Goal: Transaction & Acquisition: Purchase product/service

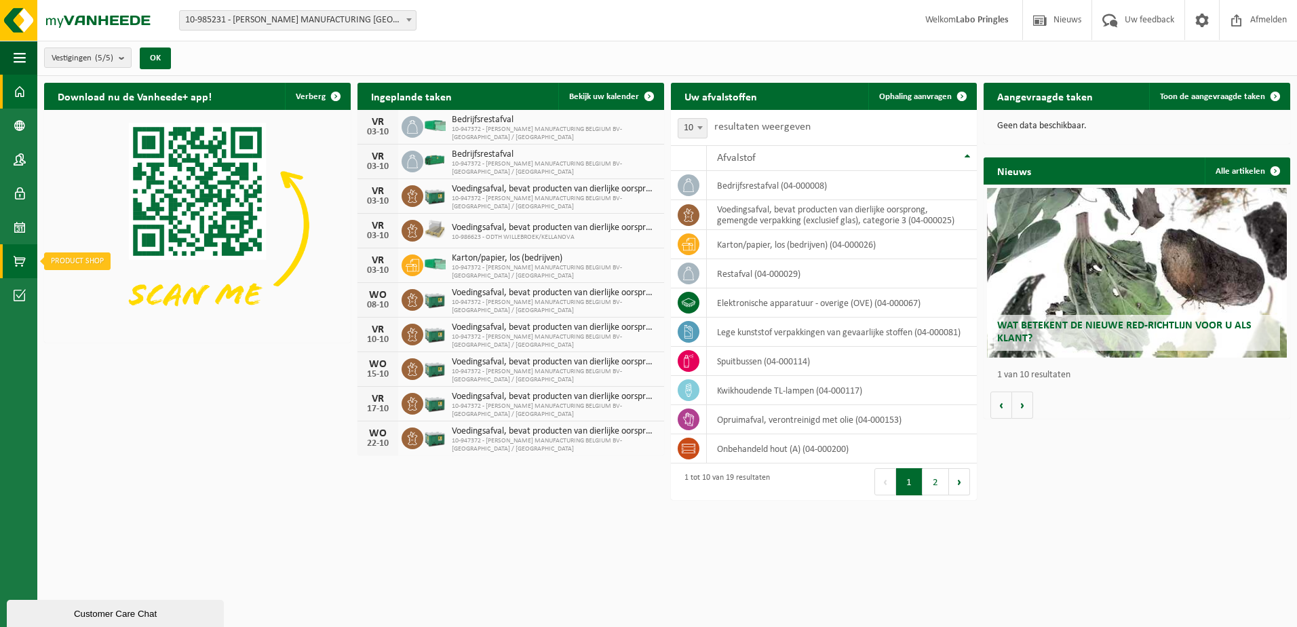
click at [17, 265] on span at bounding box center [20, 261] width 12 height 34
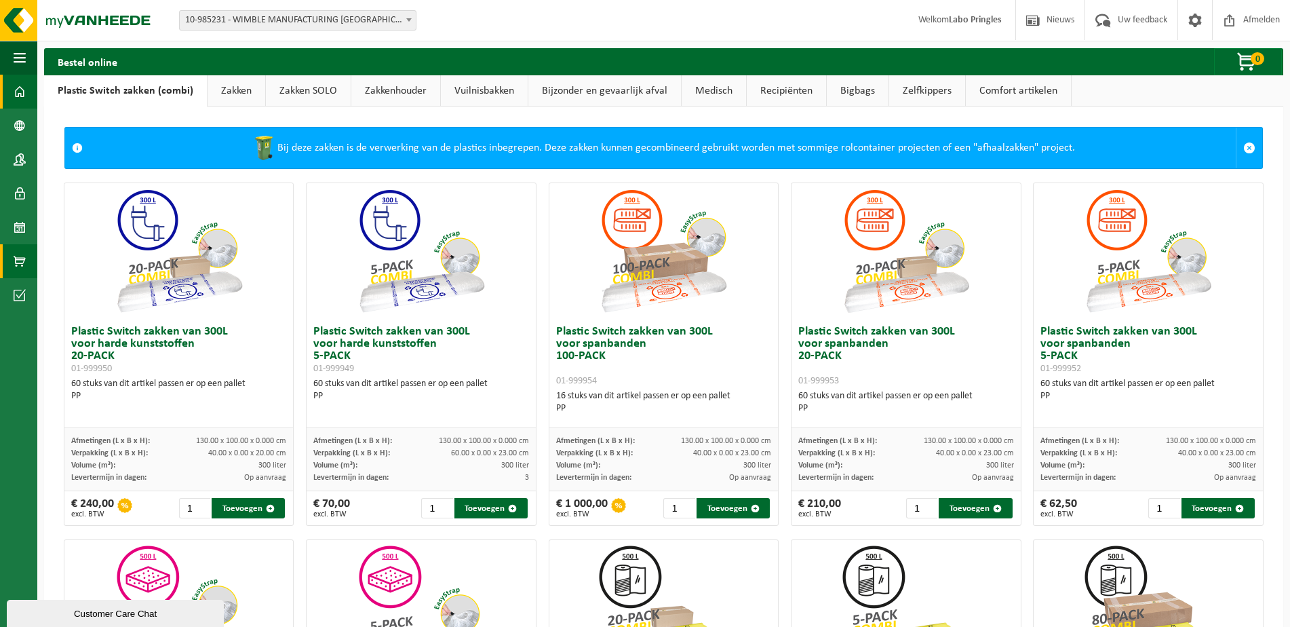
click at [20, 85] on span at bounding box center [20, 92] width 12 height 34
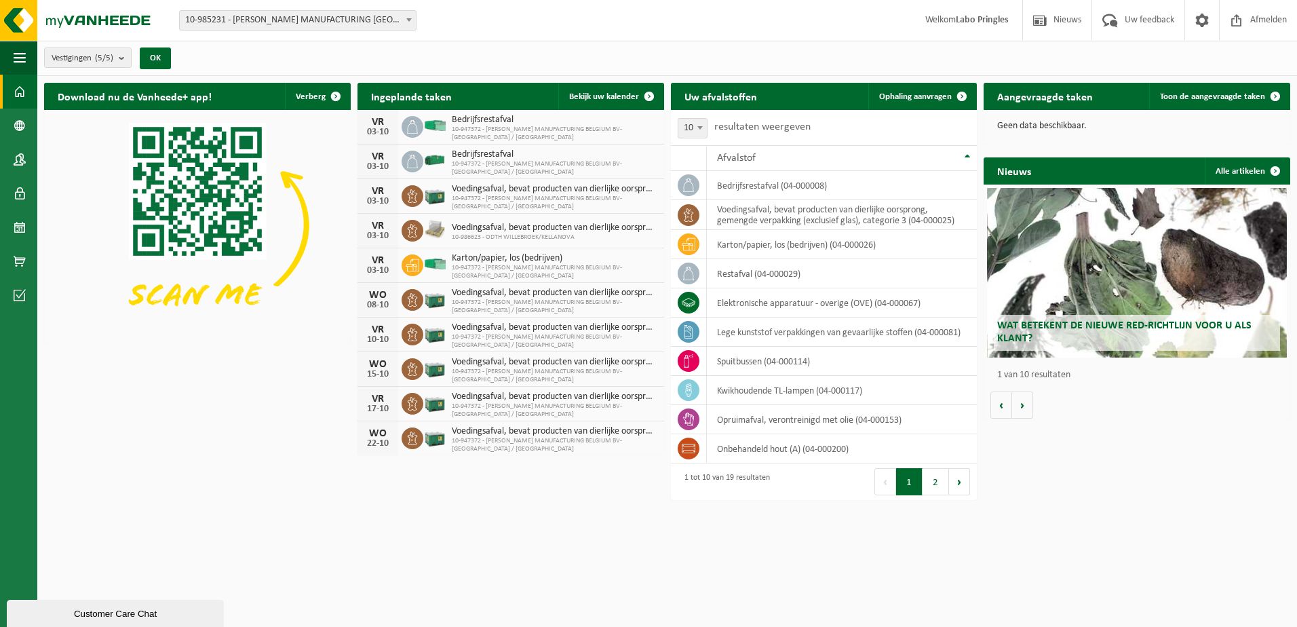
click at [321, 10] on span "10-985231 - [PERSON_NAME] MANUFACTURING [GEOGRAPHIC_DATA] BV - [GEOGRAPHIC_DATA]" at bounding box center [297, 20] width 237 height 20
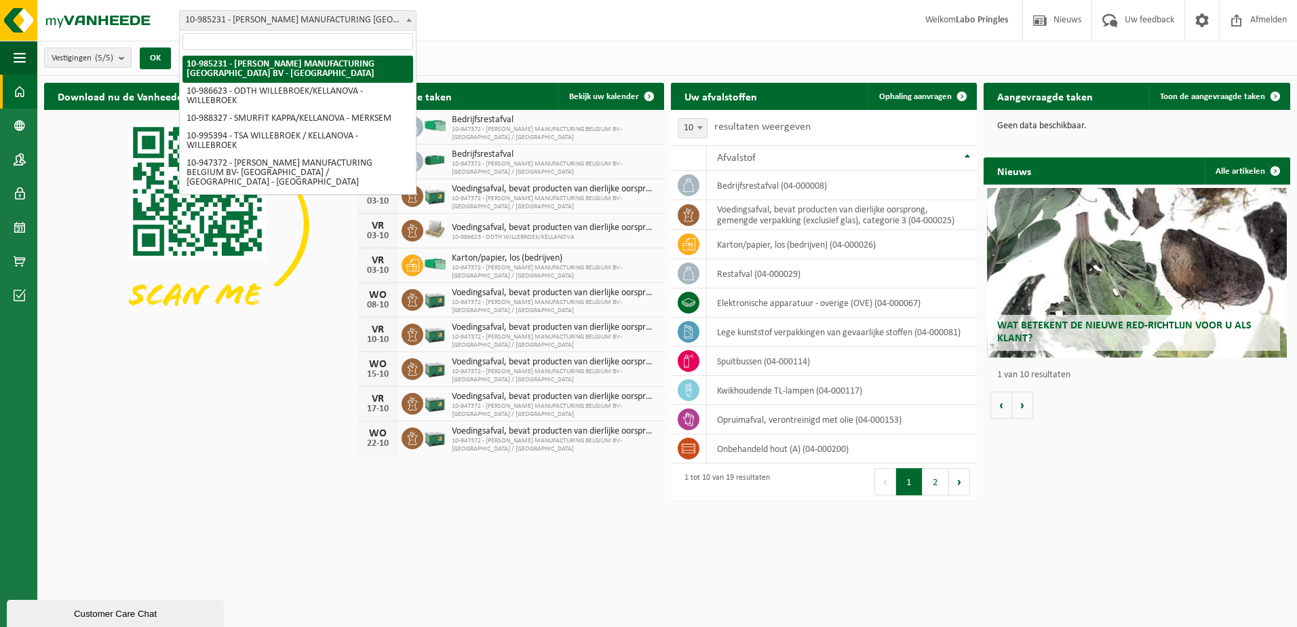
click at [326, 13] on span "10-985231 - [PERSON_NAME] MANUFACTURING [GEOGRAPHIC_DATA] BV - [GEOGRAPHIC_DATA]" at bounding box center [298, 20] width 236 height 19
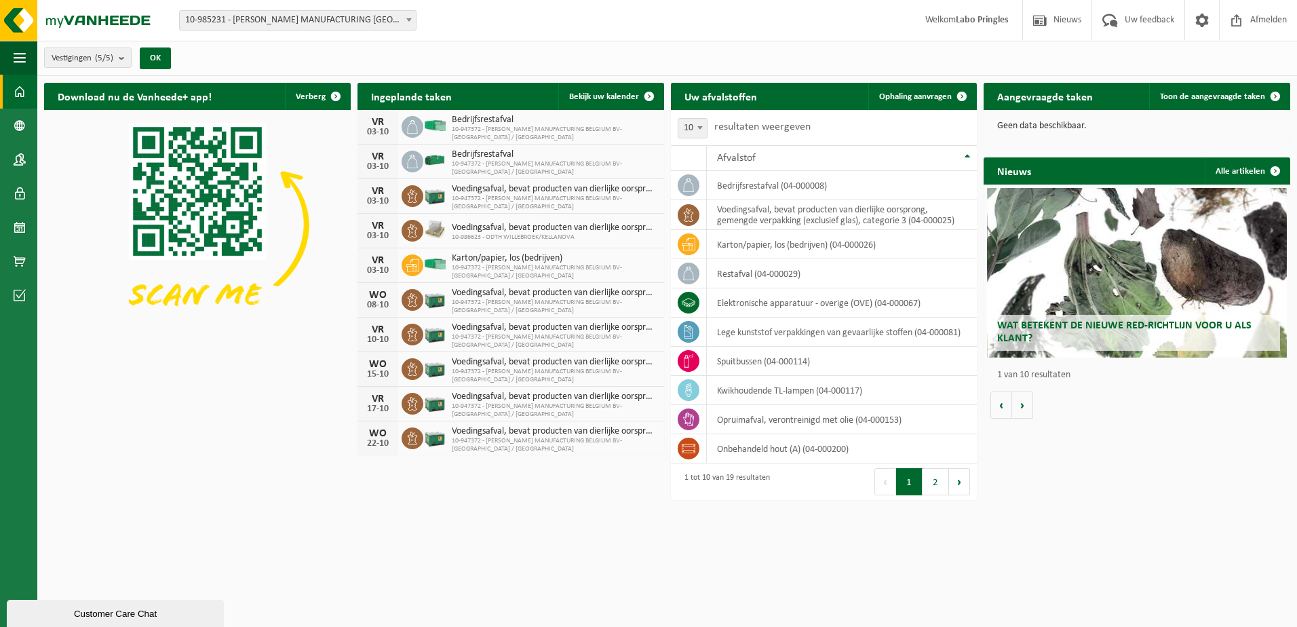
click at [326, 13] on span "10-985231 - [PERSON_NAME] MANUFACTURING [GEOGRAPHIC_DATA] BV - [GEOGRAPHIC_DATA]" at bounding box center [298, 20] width 236 height 19
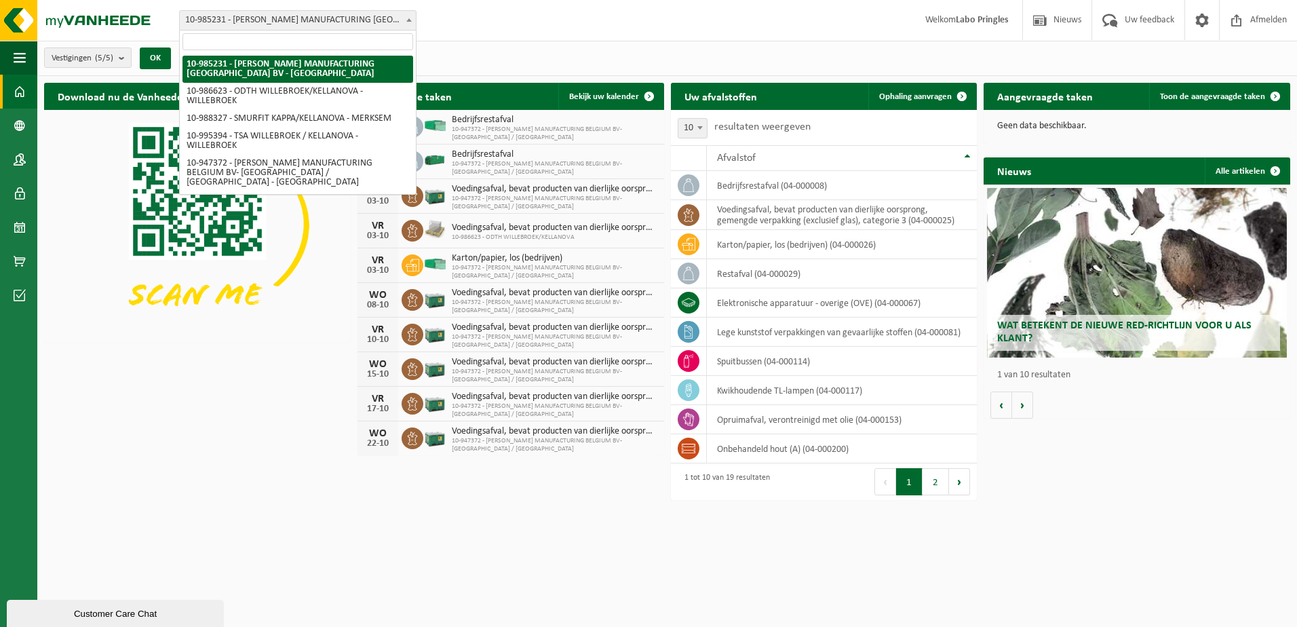
click at [326, 13] on span "10-985231 - [PERSON_NAME] MANUFACTURING [GEOGRAPHIC_DATA] BV - [GEOGRAPHIC_DATA]" at bounding box center [298, 20] width 236 height 19
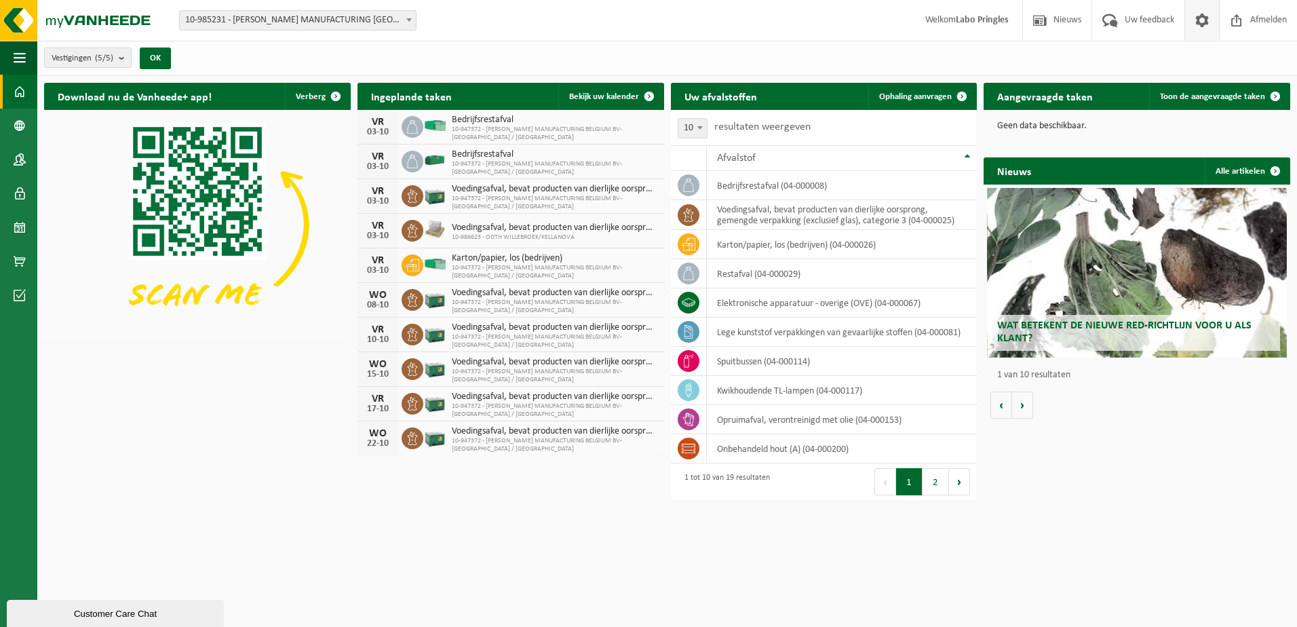
click at [1207, 15] on span at bounding box center [1201, 20] width 20 height 40
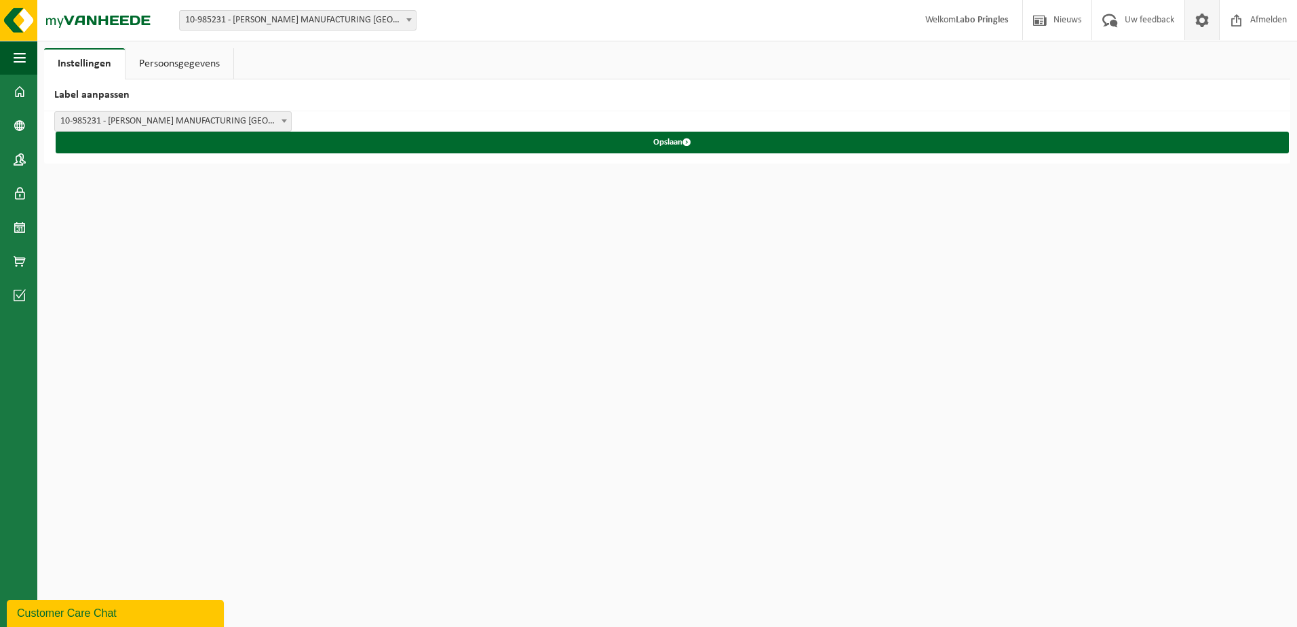
click at [224, 61] on link "Persoonsgegevens" at bounding box center [179, 63] width 108 height 31
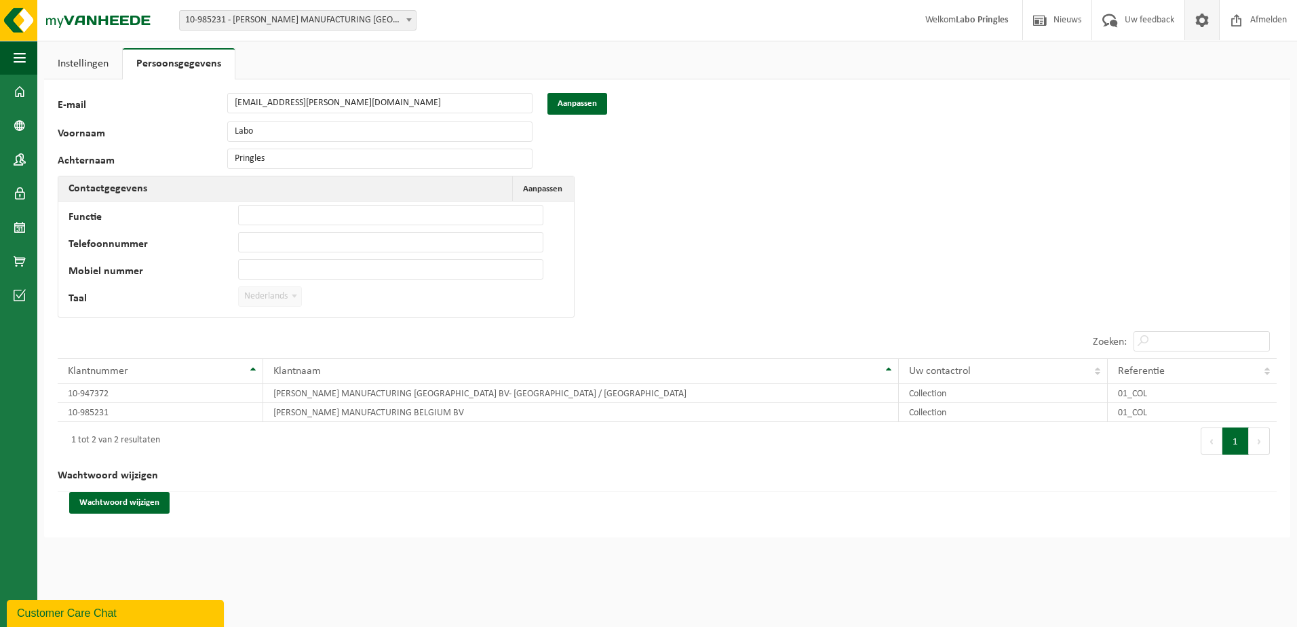
click at [1261, 443] on button "Volgende" at bounding box center [1258, 440] width 21 height 27
click at [398, 412] on td "WIMBLE MANUFACTURING BELGIUM BV" at bounding box center [580, 412] width 635 height 19
click at [950, 395] on td "Collection" at bounding box center [1003, 393] width 208 height 19
click at [943, 417] on td "Collection" at bounding box center [1003, 412] width 208 height 19
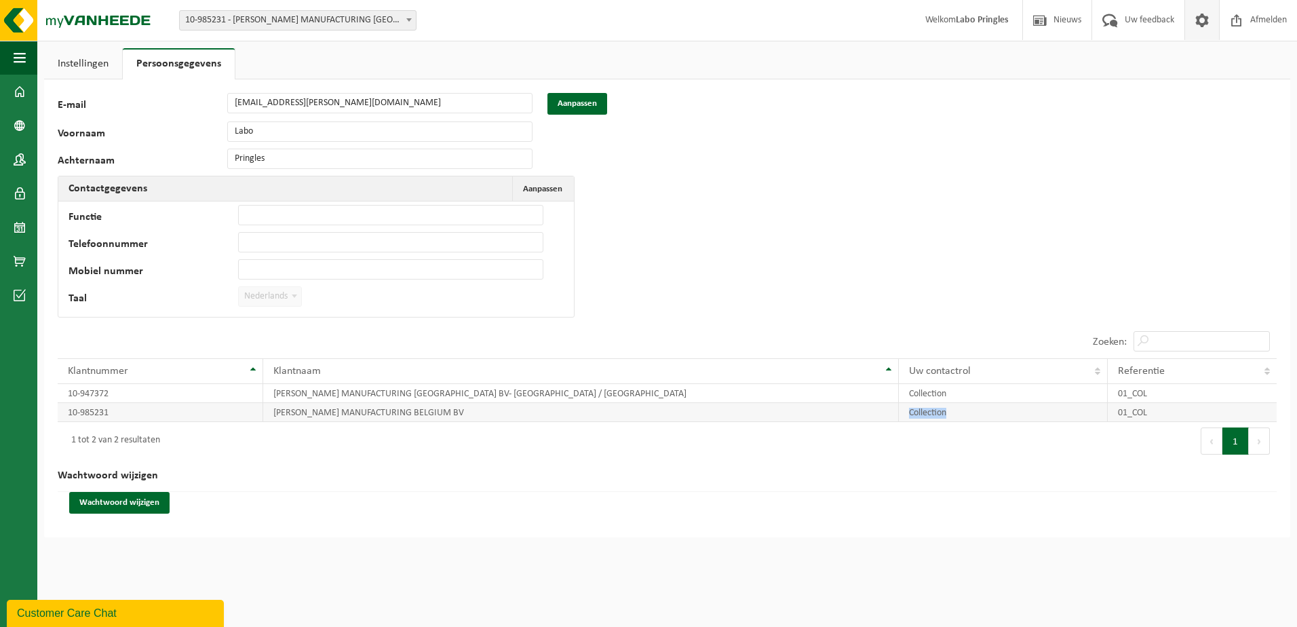
drag, startPoint x: 943, startPoint y: 417, endPoint x: 934, endPoint y: 402, distance: 17.0
click at [934, 403] on td "Collection" at bounding box center [1003, 412] width 208 height 19
click at [760, 416] on td "WIMBLE MANUFACTURING BELGIUM BV" at bounding box center [580, 412] width 635 height 19
click at [440, 392] on td "WIMBLE MANUFACTURING [GEOGRAPHIC_DATA] BV- [GEOGRAPHIC_DATA] / [GEOGRAPHIC_DATA]" at bounding box center [580, 393] width 635 height 19
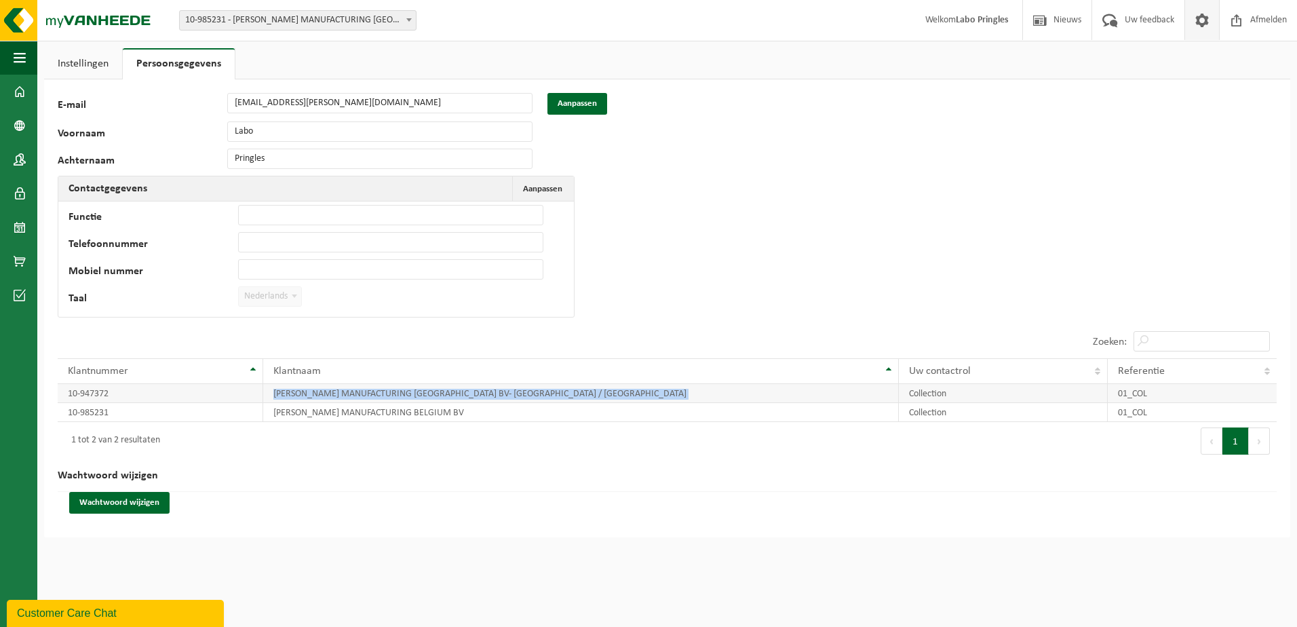
click at [440, 392] on td "WIMBLE MANUFACTURING BELGIUM BV- KELLANOVA / PRINGLES" at bounding box center [580, 393] width 635 height 19
drag, startPoint x: 440, startPoint y: 392, endPoint x: 419, endPoint y: 414, distance: 30.2
click at [419, 414] on td "WIMBLE MANUFACTURING BELGIUM BV" at bounding box center [580, 412] width 635 height 19
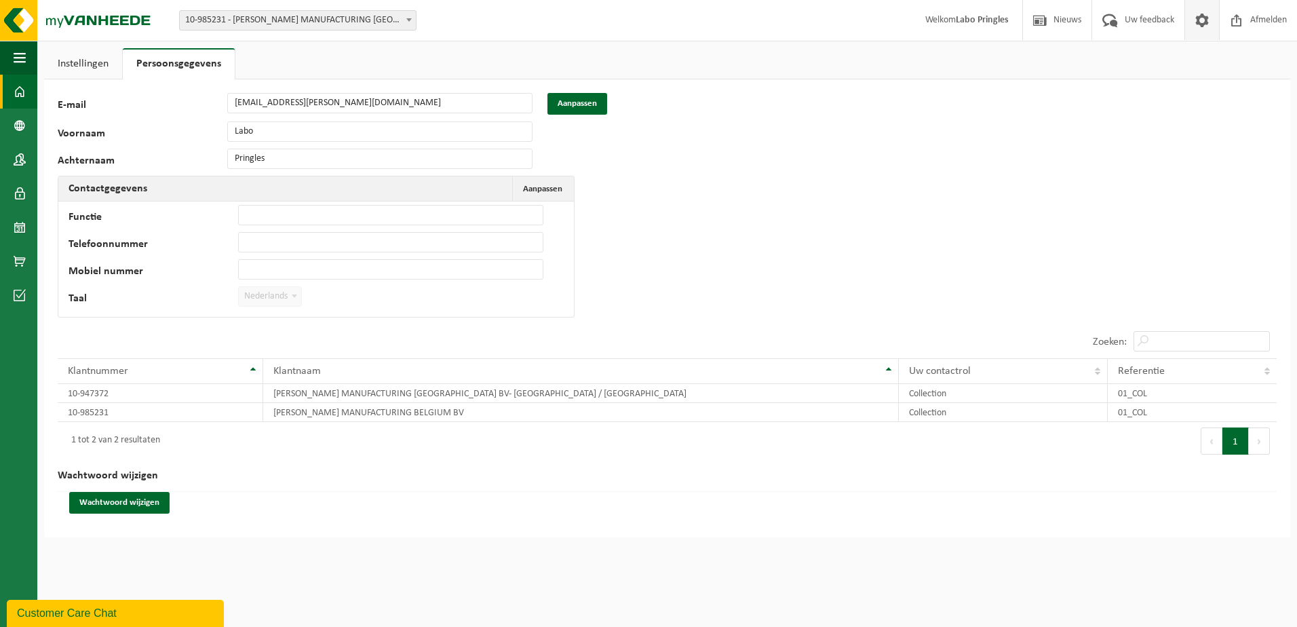
click at [9, 102] on link "Dashboard" at bounding box center [18, 92] width 37 height 34
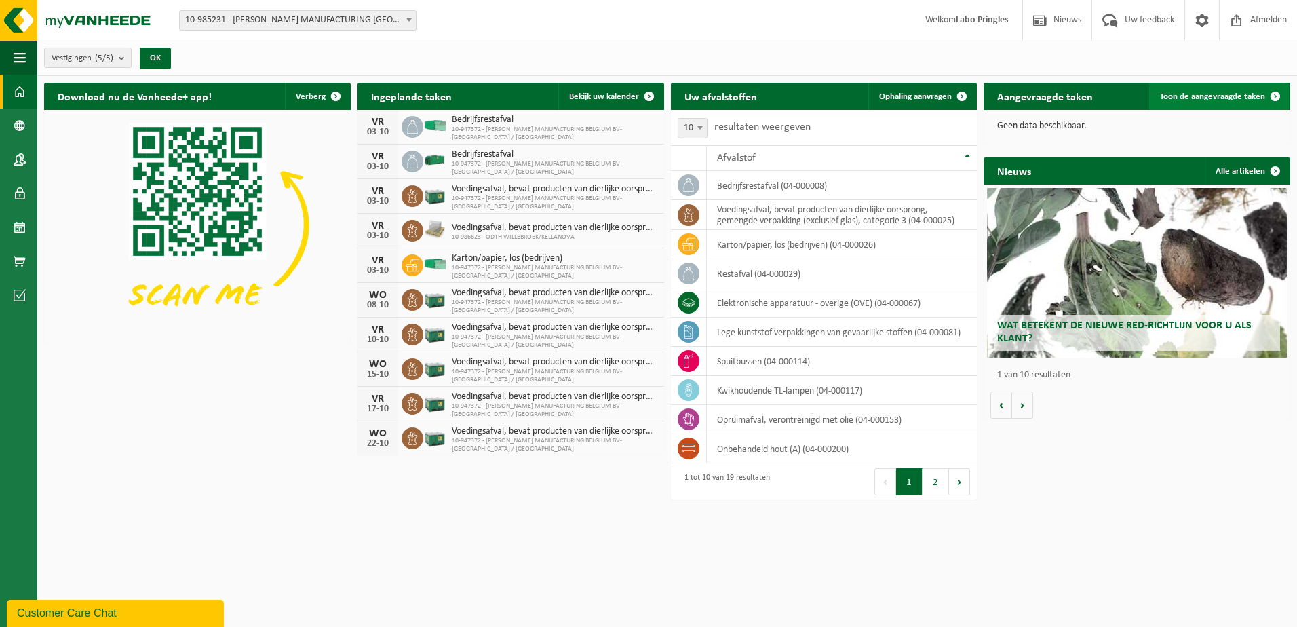
click at [1247, 94] on span "Toon de aangevraagde taken" at bounding box center [1212, 96] width 105 height 9
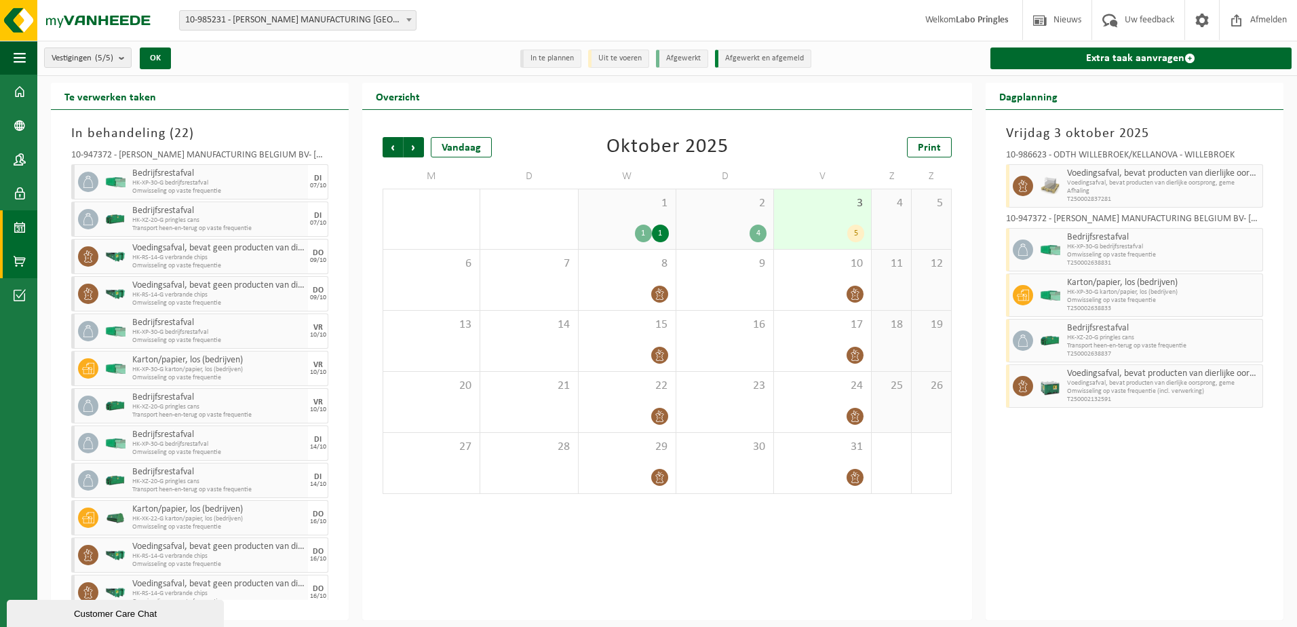
click at [23, 250] on span at bounding box center [20, 261] width 12 height 34
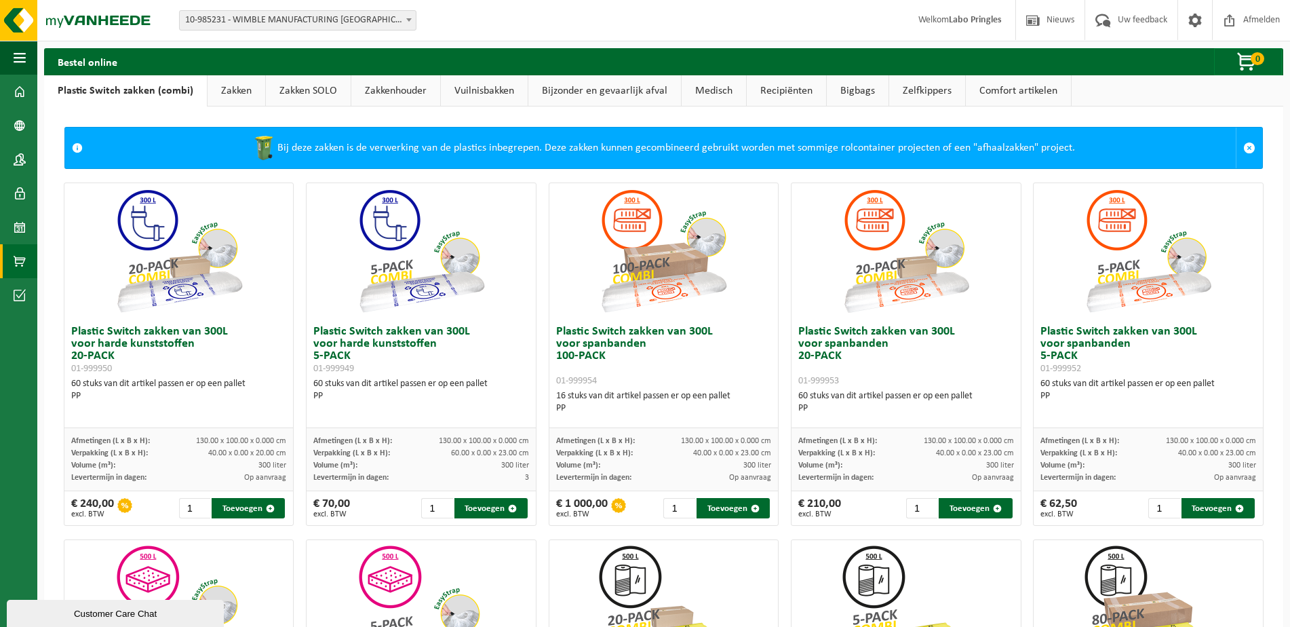
click at [583, 85] on link "Bijzonder en gevaarlijk afval" at bounding box center [604, 90] width 153 height 31
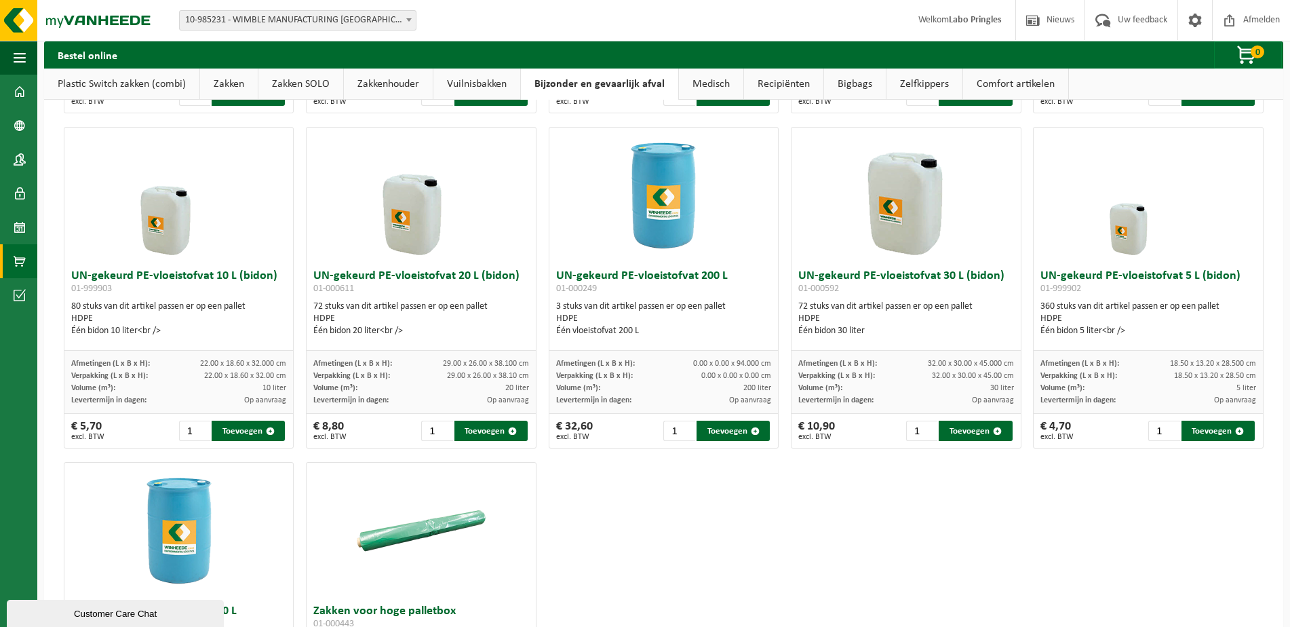
scroll to position [339, 0]
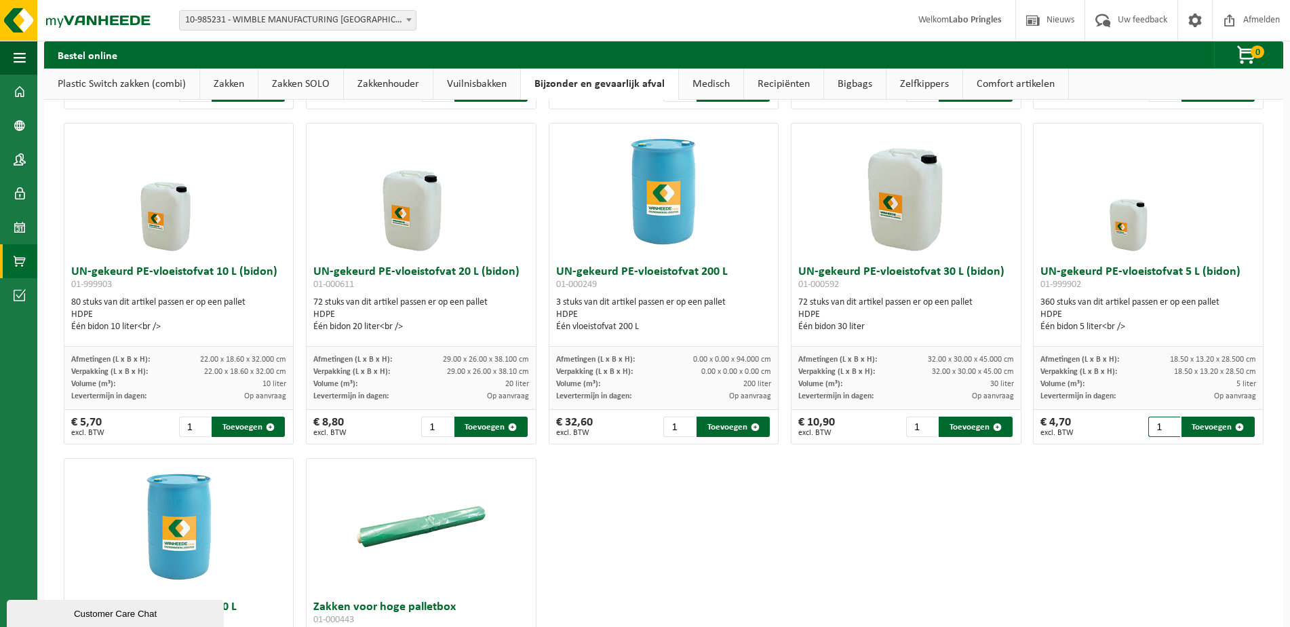
drag, startPoint x: 1154, startPoint y: 427, endPoint x: 1135, endPoint y: 429, distance: 19.9
click at [1135, 429] on div "€ 4,70 excl. BTW 1 Toevoegen" at bounding box center [1147, 427] width 229 height 34
click at [1210, 426] on button "Toevoegen" at bounding box center [1217, 426] width 73 height 20
type input "1"
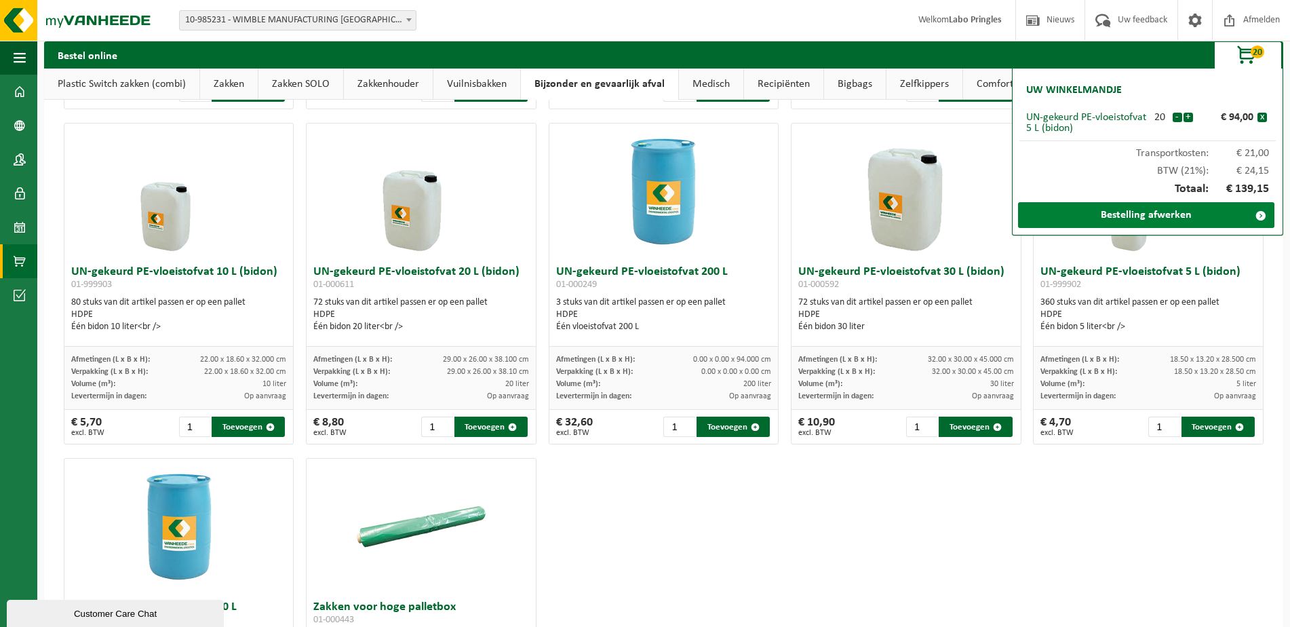
click at [1187, 223] on link "Bestelling afwerken" at bounding box center [1146, 215] width 256 height 26
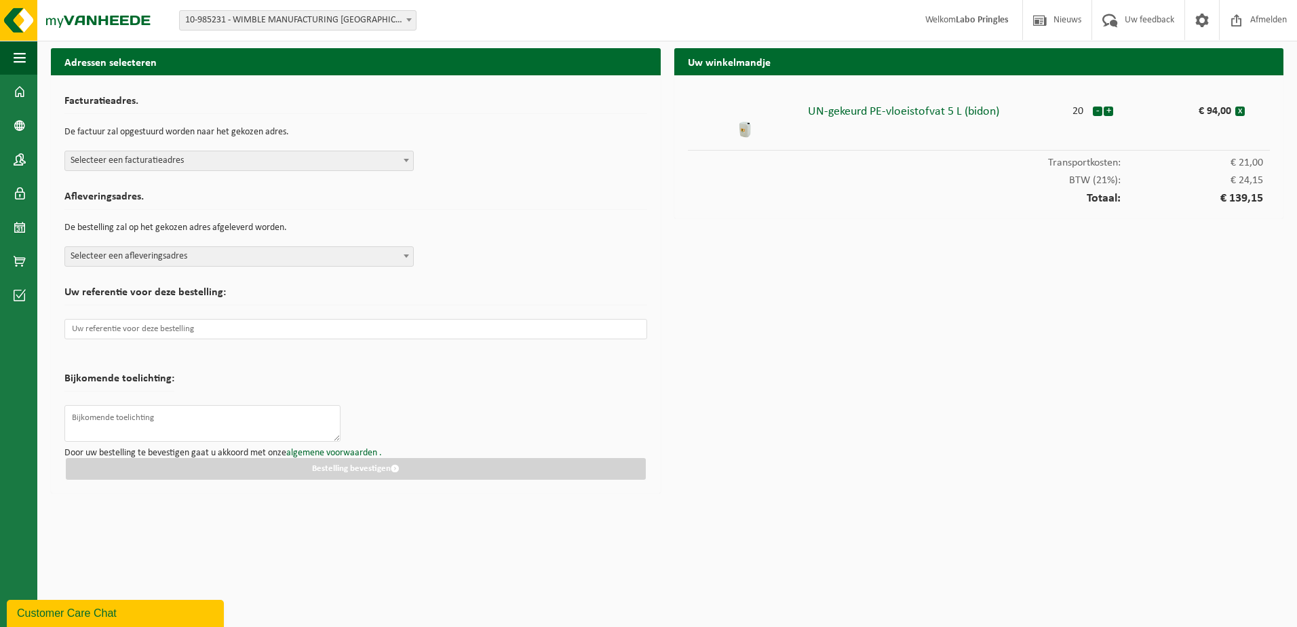
click at [185, 163] on span "Selecteer een facturatieadres" at bounding box center [239, 160] width 348 height 19
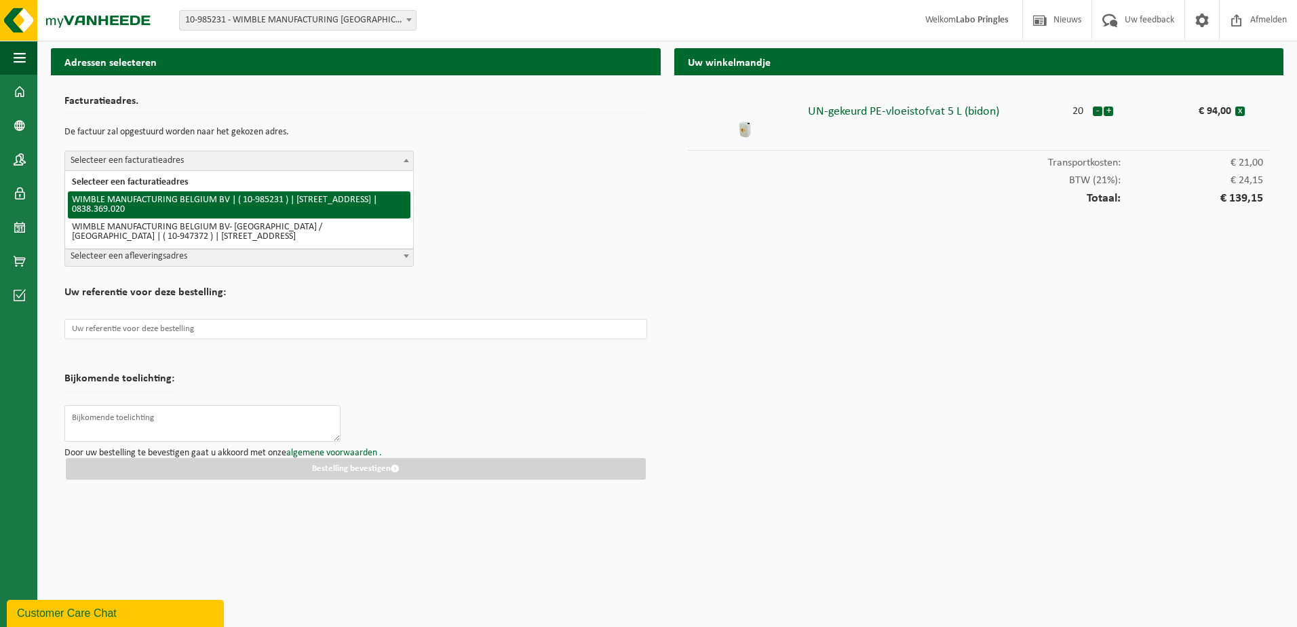
select select "164331"
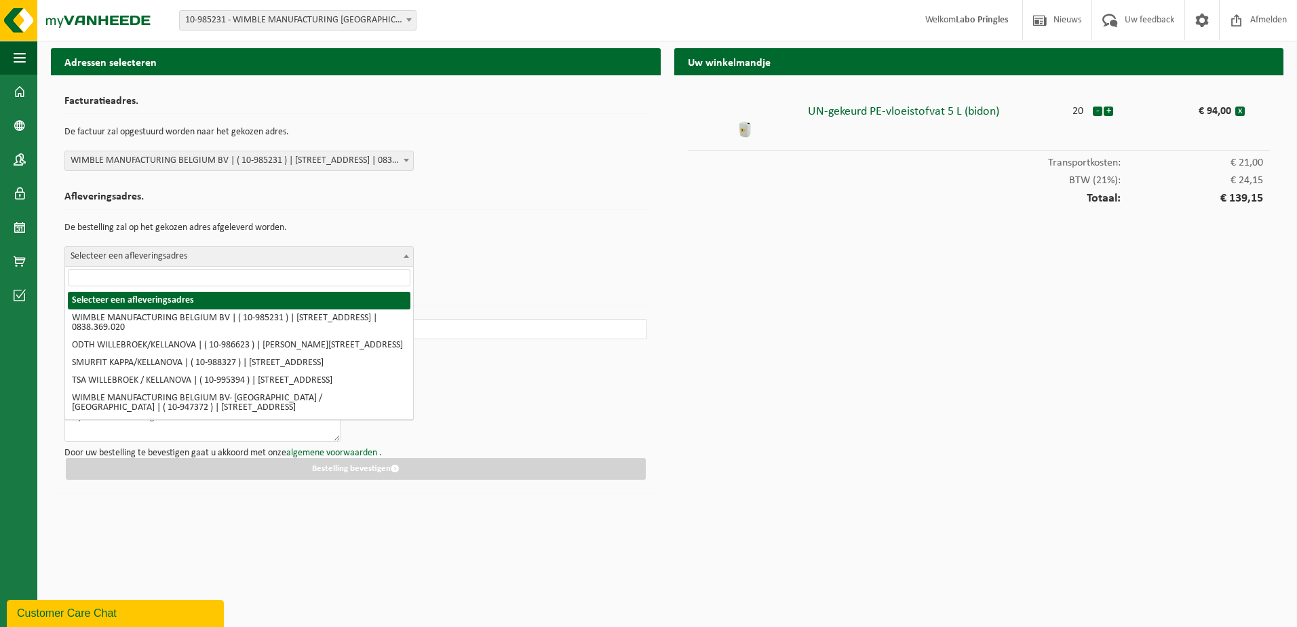
click at [172, 260] on span "Selecteer een afleveringsadres" at bounding box center [239, 256] width 348 height 19
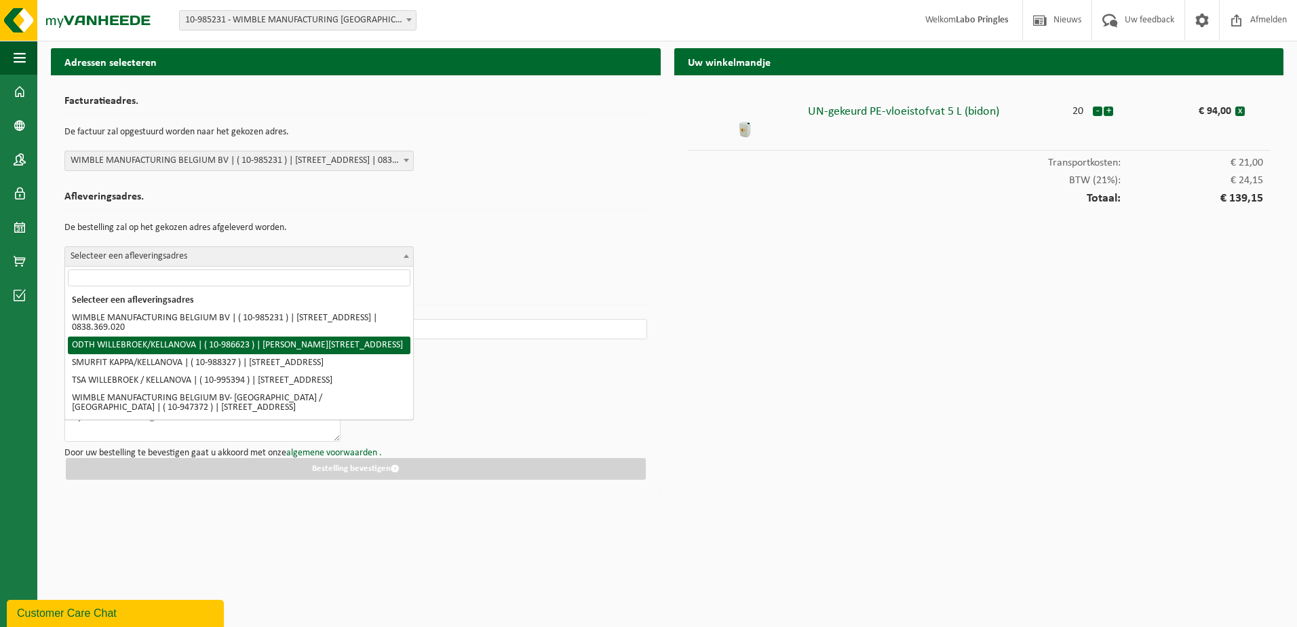
scroll to position [18, 0]
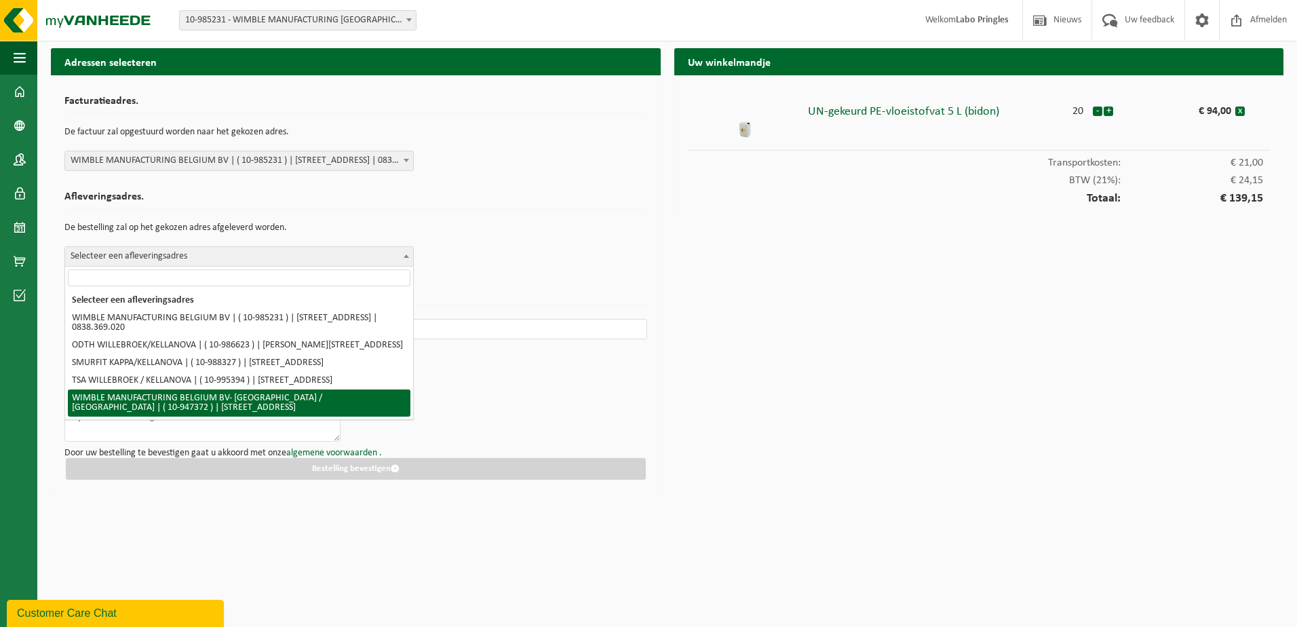
select select "164319"
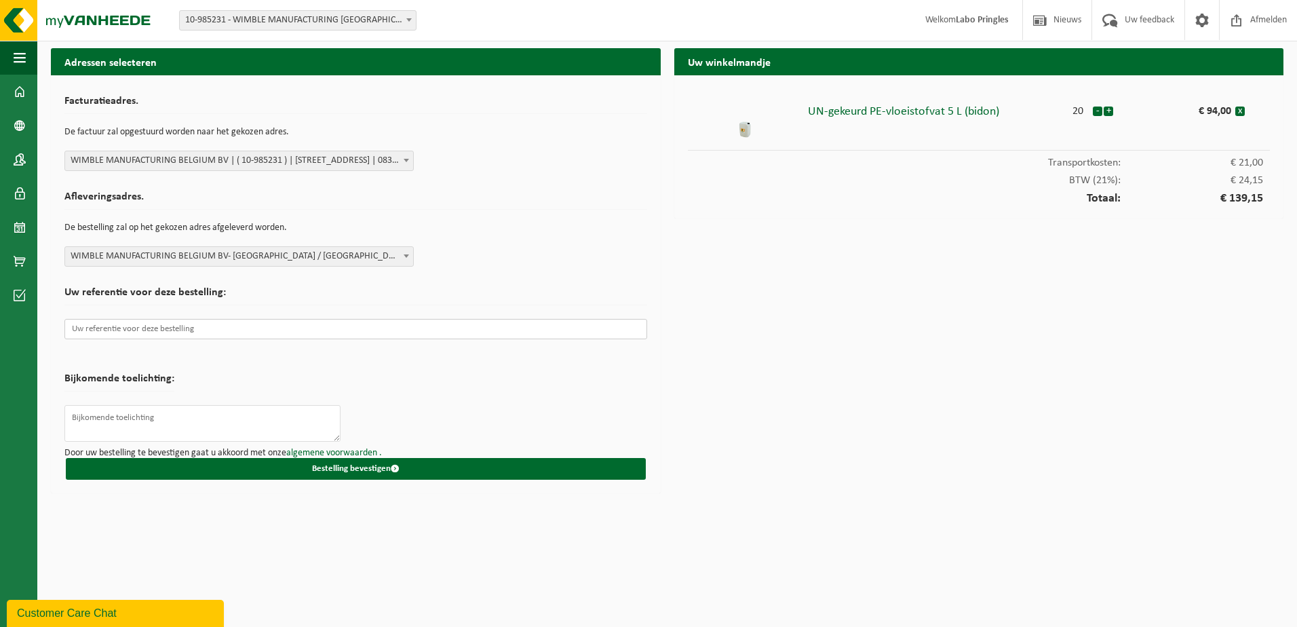
click at [189, 331] on input "text" at bounding box center [355, 329] width 583 height 20
click at [178, 332] on input "text" at bounding box center [355, 329] width 583 height 20
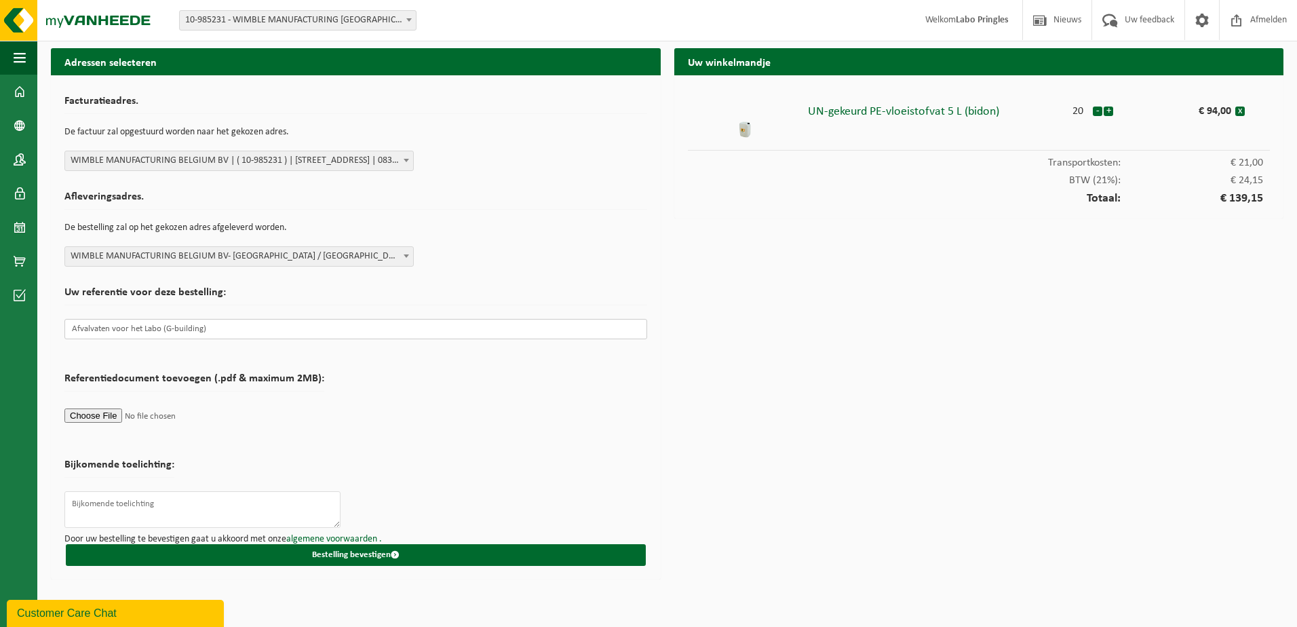
drag, startPoint x: 219, startPoint y: 327, endPoint x: -3, endPoint y: 297, distance: 223.8
click at [0, 297] on html "Vestiging: 10-985231 - WIMBLE MANUFACTURING [GEOGRAPHIC_DATA] BV - [GEOGRAPHIC_…" at bounding box center [648, 313] width 1297 height 627
type input "Afvalvaten voor het Labo (G-building)"
click at [151, 498] on textarea at bounding box center [202, 509] width 276 height 37
paste textarea "Afvalvaten voor het Labo (G-building)"
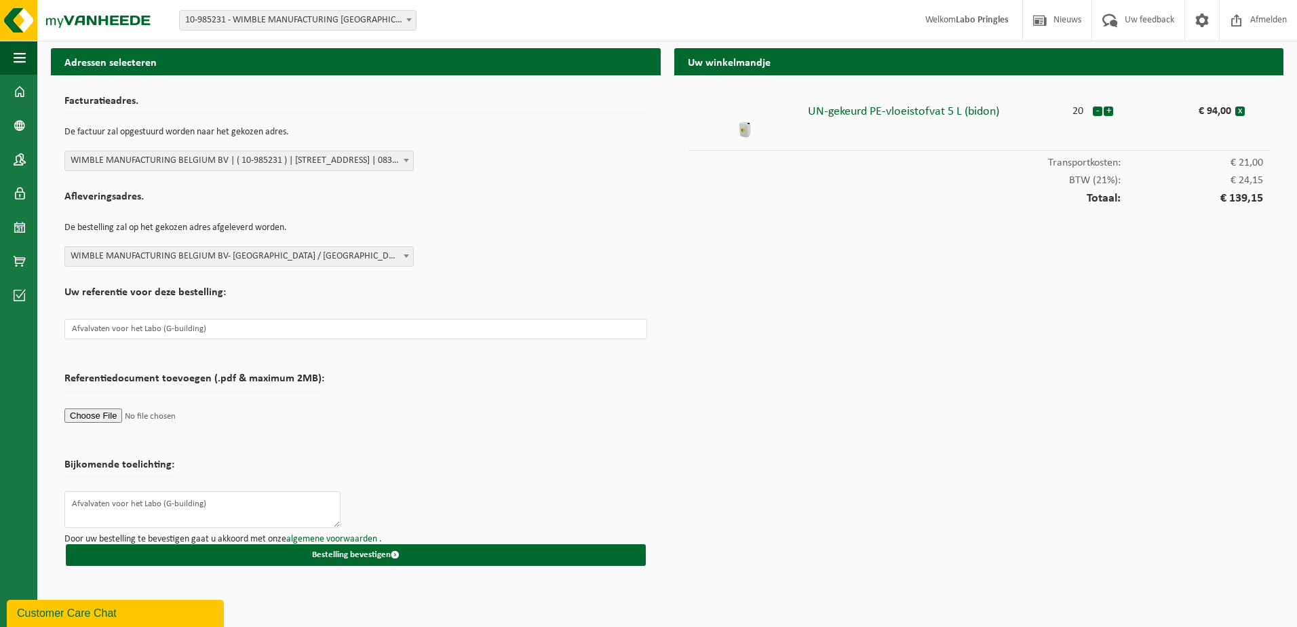
click at [506, 454] on form "Facturatieadres. De factuur zal opgestuurd worden naar het gekozen adres. Selec…" at bounding box center [355, 327] width 583 height 477
click at [209, 508] on textarea "Afvalvaten voor het Labo (G-building)" at bounding box center [202, 509] width 276 height 37
drag, startPoint x: 203, startPoint y: 500, endPoint x: 188, endPoint y: 504, distance: 16.0
click at [188, 504] on textarea "Afvalvaten voor het Labo (G-building), af" at bounding box center [202, 509] width 276 height 37
click at [229, 498] on textarea "Afvalvaten voor het Labo (G-building), af" at bounding box center [202, 509] width 276 height 37
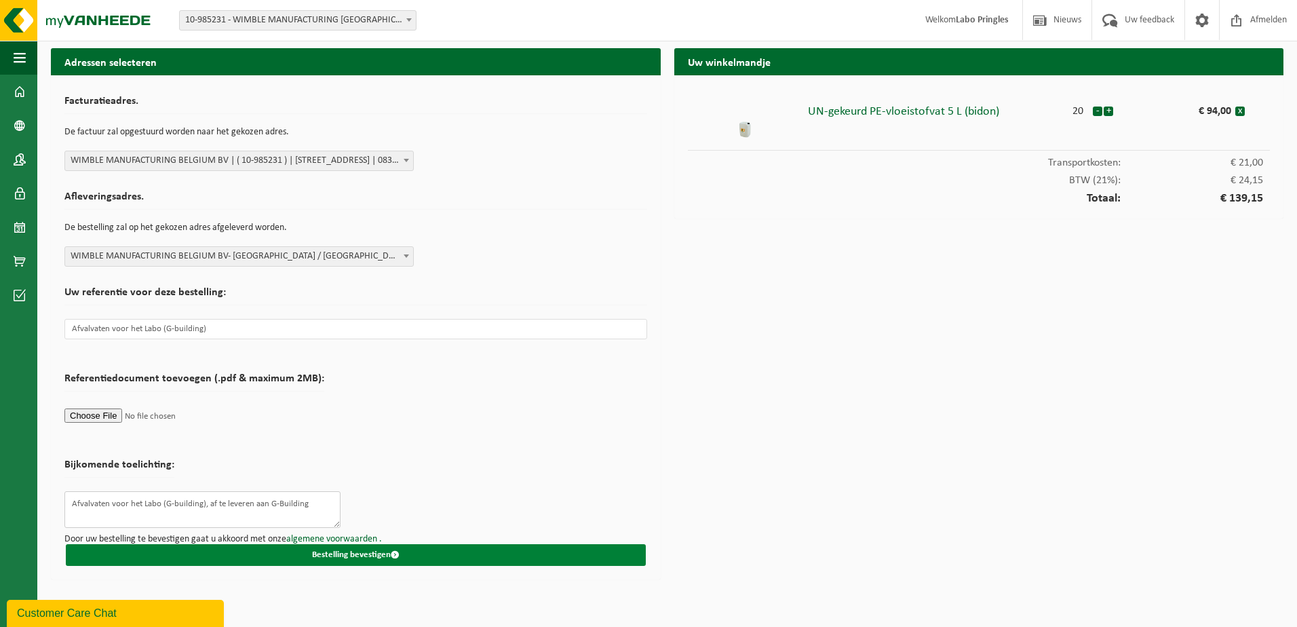
type textarea "Afvalvaten voor het Labo (G-building), af te leveren aan G-Building"
click at [317, 549] on button "Bestelling bevestigen" at bounding box center [356, 555] width 580 height 22
